Goal: Information Seeking & Learning: Learn about a topic

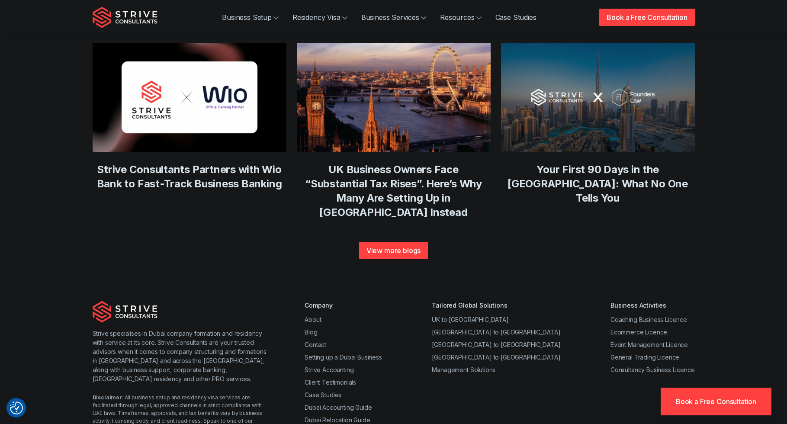
drag, startPoint x: 639, startPoint y: 271, endPoint x: 566, endPoint y: 423, distance: 169.0
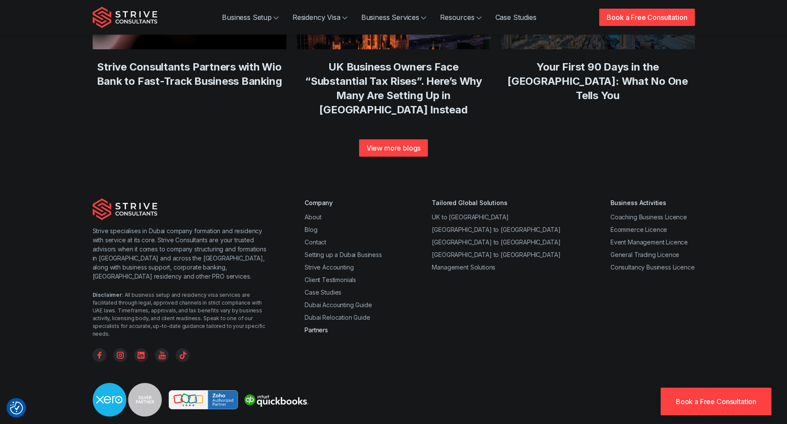
click at [319, 326] on link "Partners" at bounding box center [315, 329] width 23 height 7
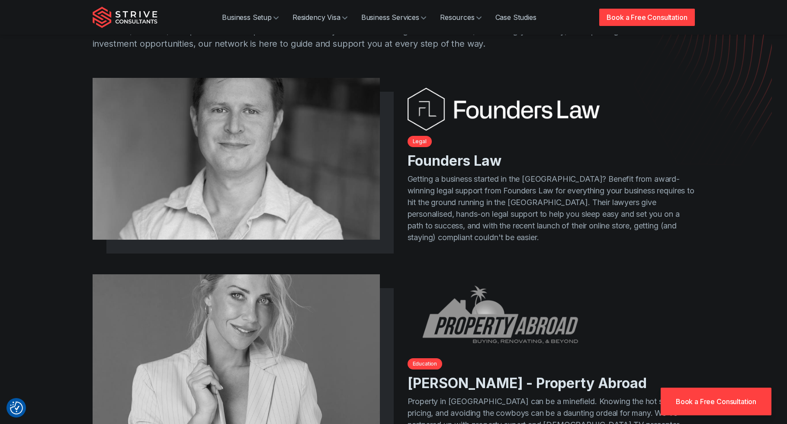
scroll to position [173, 0]
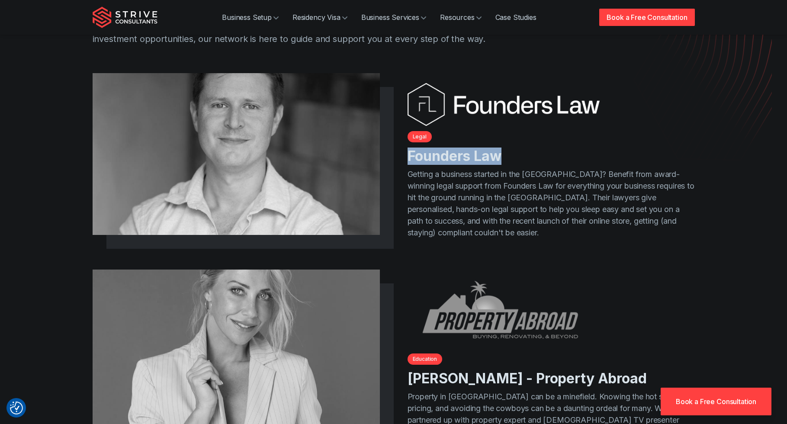
drag, startPoint x: 406, startPoint y: 157, endPoint x: 505, endPoint y: 158, distance: 98.2
click at [505, 158] on article "Legal Founders Law Getting a business started in the UAE? Benefit from award-wi…" at bounding box center [394, 161] width 602 height 162
drag, startPoint x: 444, startPoint y: 242, endPoint x: 445, endPoint y: 235, distance: 6.7
click at [444, 242] on div "Legal Founders Law Getting a business started in the UAE? Benefit from award-wi…" at bounding box center [394, 178] width 602 height 196
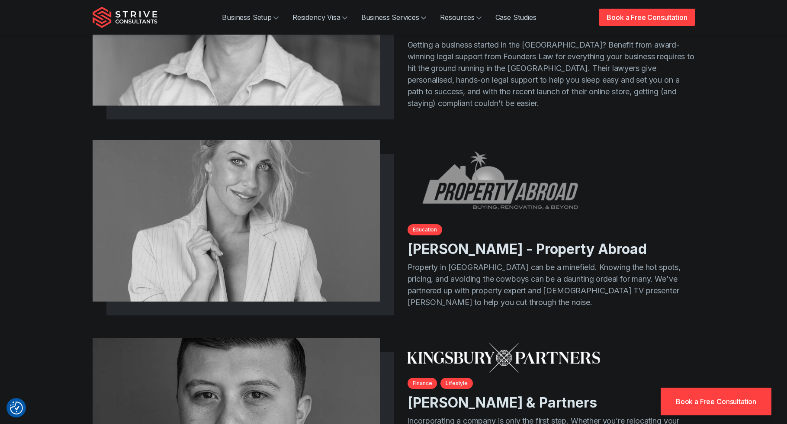
scroll to position [128, 0]
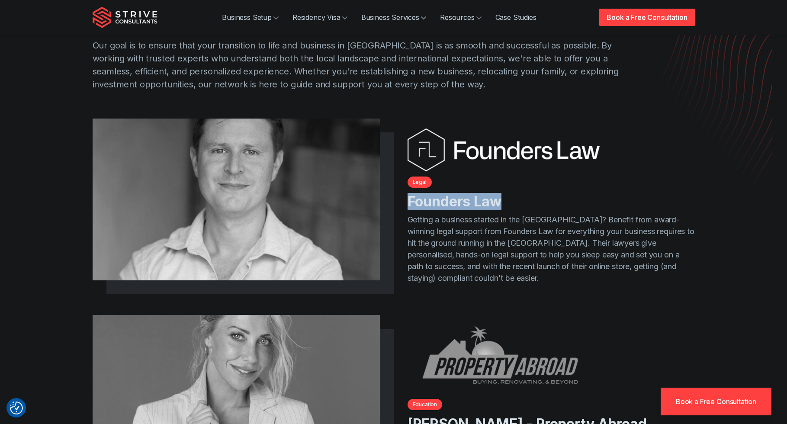
drag, startPoint x: 445, startPoint y: 202, endPoint x: 518, endPoint y: 202, distance: 72.6
click at [518, 204] on article "Legal Founders Law Getting a business started in the UAE? Benefit from award-wi…" at bounding box center [394, 206] width 602 height 162
copy link "Founders Law"
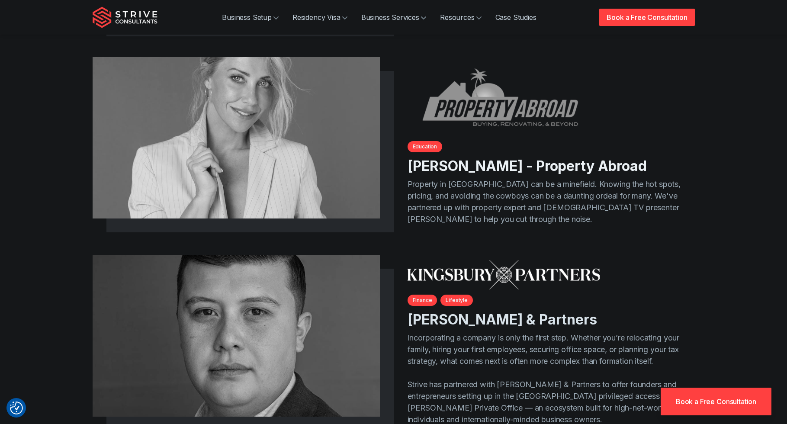
scroll to position [430, 0]
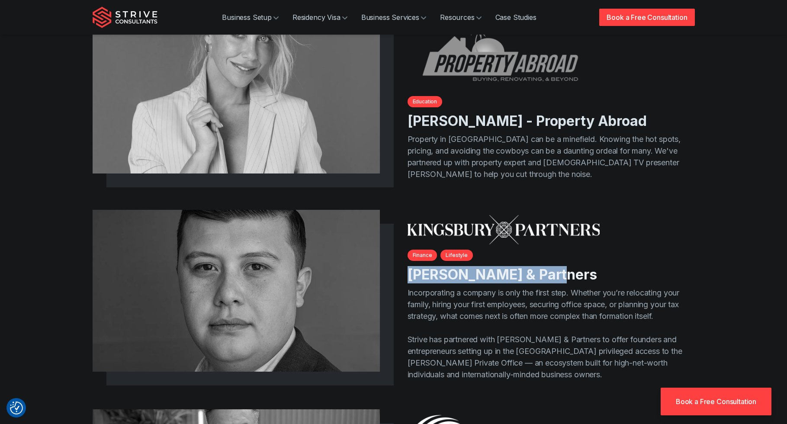
drag, startPoint x: 402, startPoint y: 274, endPoint x: 547, endPoint y: 276, distance: 145.7
click at [547, 276] on article "Finance Lifestyle Kingsbury & Partners Incorporating a company is only the firs…" at bounding box center [394, 297] width 602 height 165
copy link "Kingsbury & Partners"
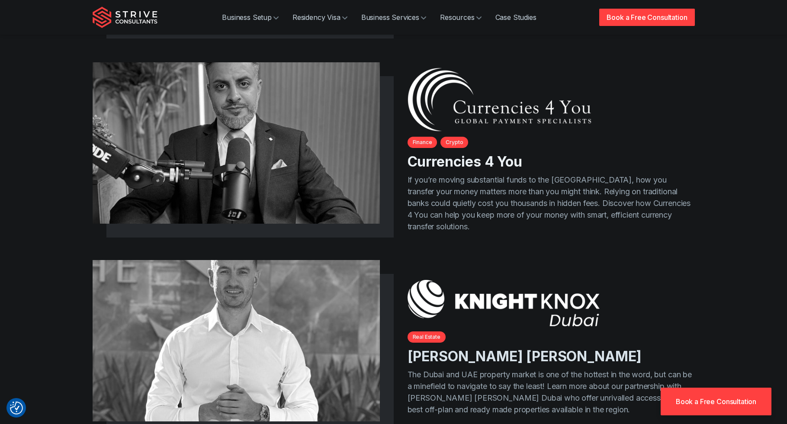
scroll to position [776, 0]
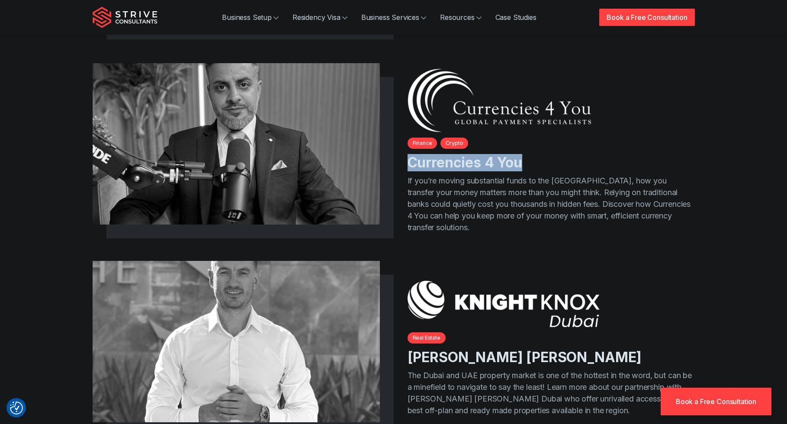
drag, startPoint x: 538, startPoint y: 169, endPoint x: 402, endPoint y: 169, distance: 136.2
click at [402, 169] on article "Finance Crypto Currencies 4 You If you’re moving substantial funds to the UAE, …" at bounding box center [394, 151] width 602 height 164
click at [489, 247] on div "Finance Crypto Currencies 4 You If you’re moving substantial funds to the UAE, …" at bounding box center [394, 168] width 602 height 199
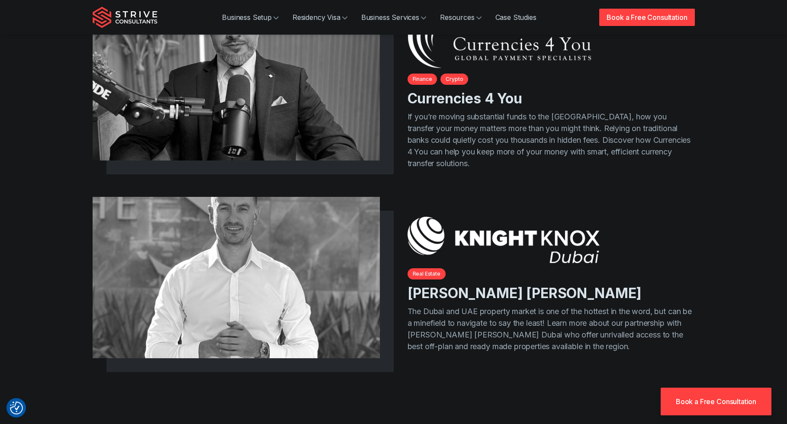
scroll to position [733, 0]
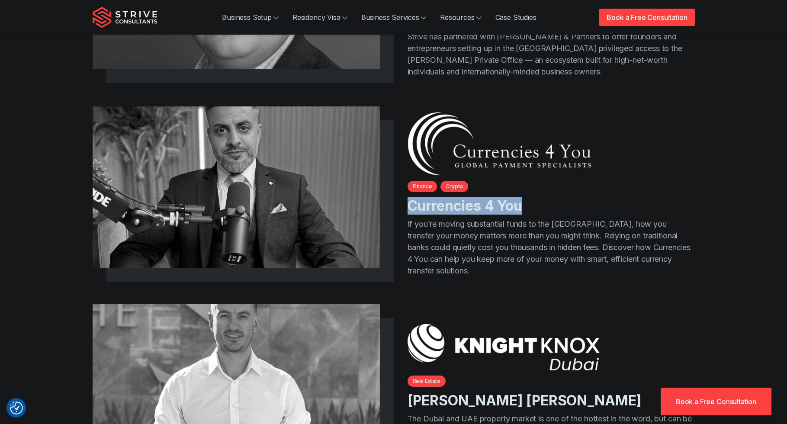
drag, startPoint x: 534, startPoint y: 212, endPoint x: 397, endPoint y: 208, distance: 136.3
click at [397, 208] on article "Finance Crypto Currencies 4 You If you’re moving substantial funds to the UAE, …" at bounding box center [394, 194] width 602 height 164
copy link "Currencies 4 You"
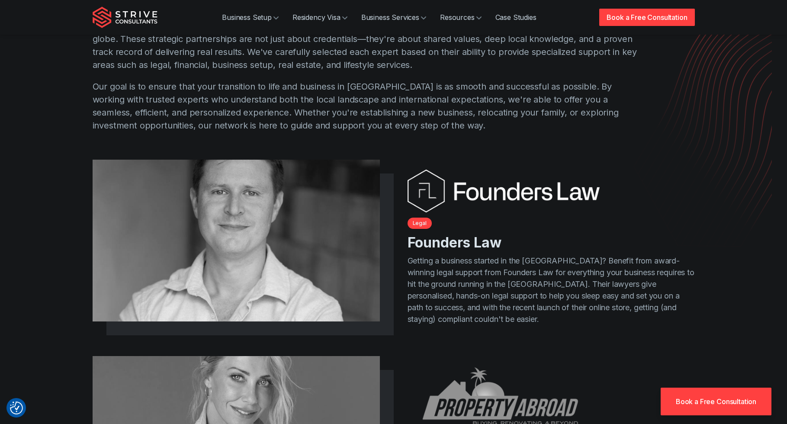
scroll to position [0, 0]
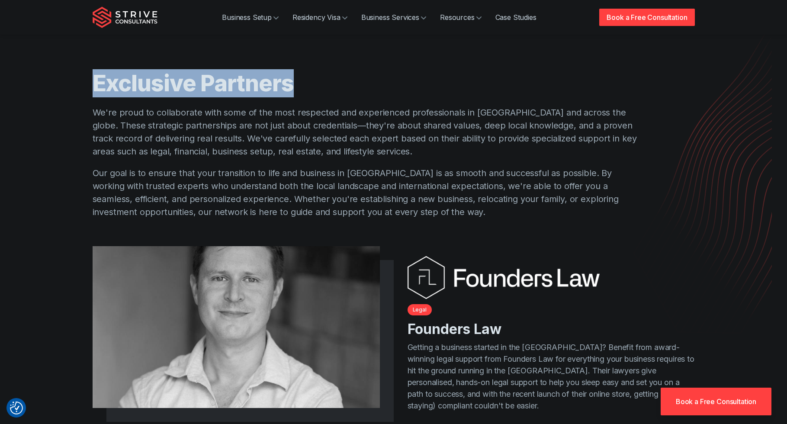
drag, startPoint x: 80, startPoint y: 74, endPoint x: 282, endPoint y: 87, distance: 202.3
copy h1 "Exclusive Partners"
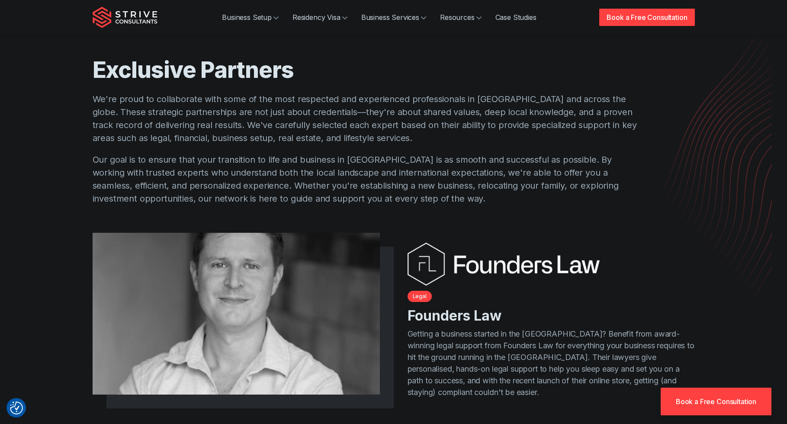
scroll to position [20, 0]
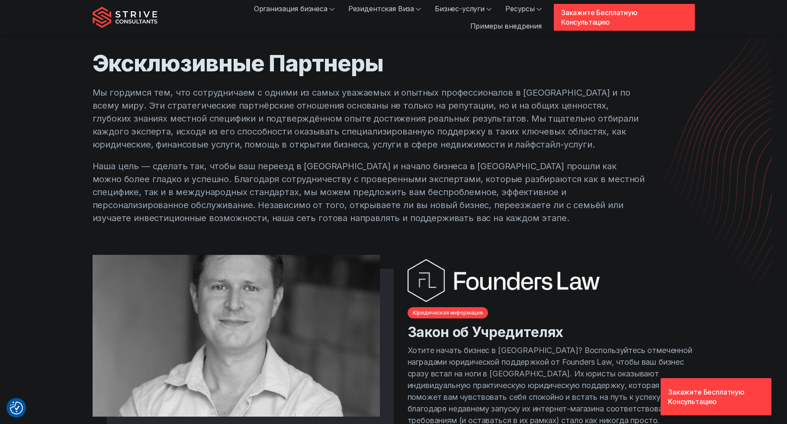
drag, startPoint x: 720, startPoint y: 163, endPoint x: 716, endPoint y: 161, distance: 4.5
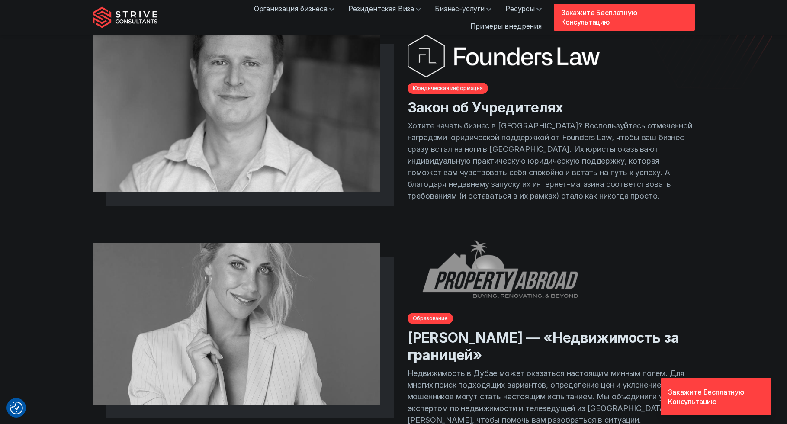
scroll to position [126, 0]
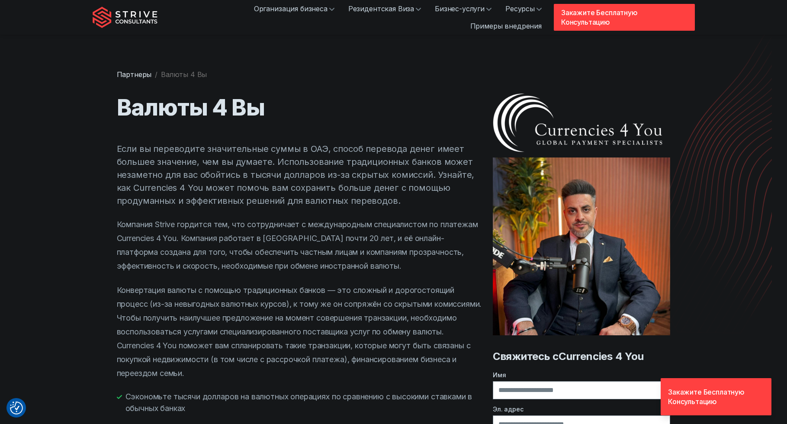
click at [355, 184] on p "Компания Strive гордится тем, что сотрудничает с международным специалистом по …" at bounding box center [299, 244] width 365 height 55
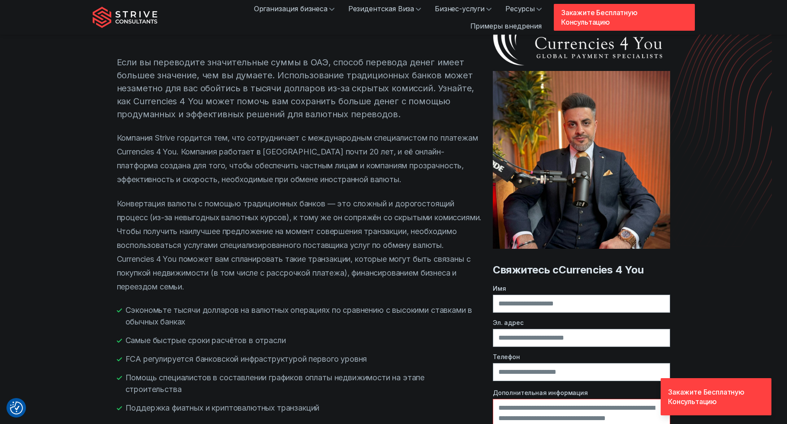
scroll to position [43, 0]
